Goal: Task Accomplishment & Management: Manage account settings

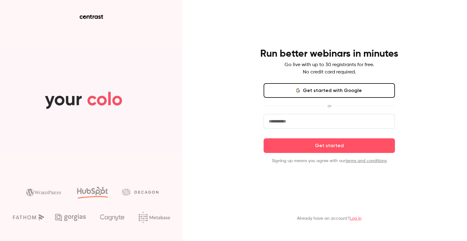
click at [323, 94] on button "Get started with Google" at bounding box center [329, 90] width 131 height 15
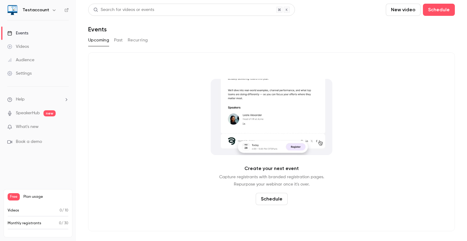
click at [37, 71] on link "Settings" at bounding box center [38, 73] width 76 height 13
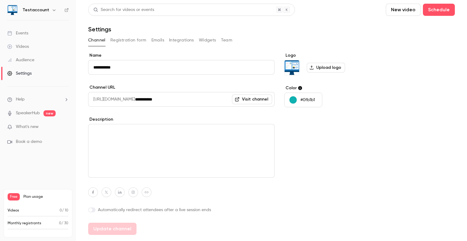
click at [402, 125] on div "**********" at bounding box center [271, 143] width 367 height 182
click at [52, 11] on icon "button" at bounding box center [54, 10] width 5 height 5
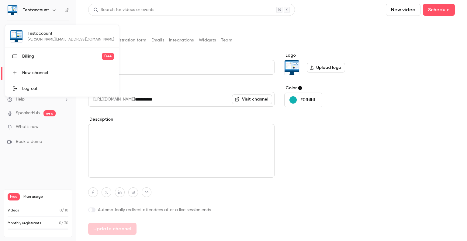
click at [52, 82] on link "Log out" at bounding box center [62, 89] width 114 height 16
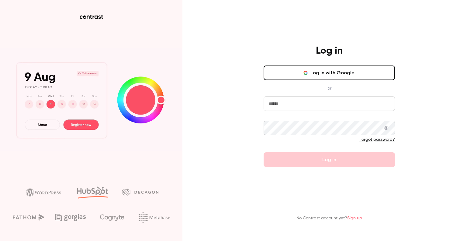
click at [282, 9] on main "Log in Log in with Google or Forgot password? Log in No Contrast account yet? S…" at bounding box center [329, 120] width 158 height 241
